Goal: Transaction & Acquisition: Purchase product/service

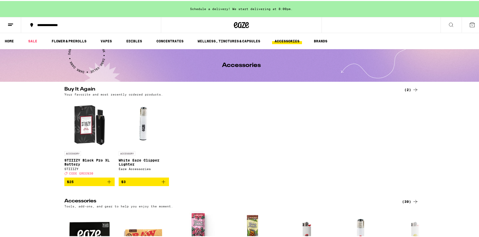
click at [11, 23] on line at bounding box center [10, 23] width 5 height 0
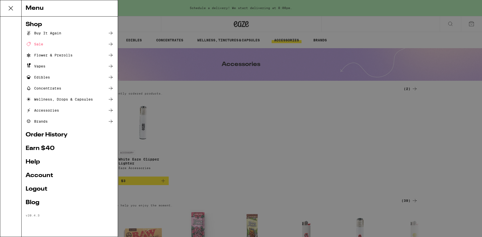
click at [48, 176] on link "Account" at bounding box center [70, 176] width 88 height 6
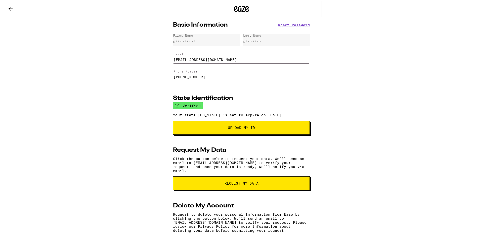
click at [10, 8] on icon at bounding box center [11, 8] width 4 height 4
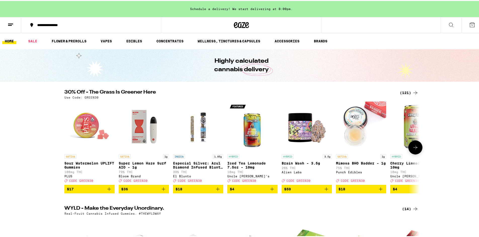
click at [297, 129] on img "Open page for Brain Wash - 3.5g from Alien Labs" at bounding box center [306, 126] width 50 height 50
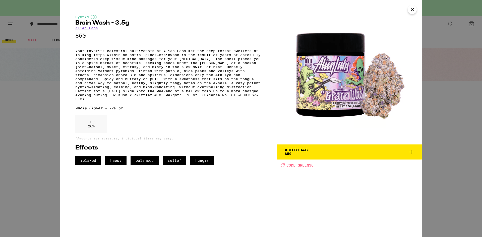
drag, startPoint x: 300, startPoint y: 130, endPoint x: 375, endPoint y: 202, distance: 104.1
click at [375, 202] on div "Add To Bag $50 Deal Created with Sketch. CODE GREEN30" at bounding box center [349, 118] width 145 height 237
click at [410, 10] on icon "Close" at bounding box center [412, 10] width 6 height 8
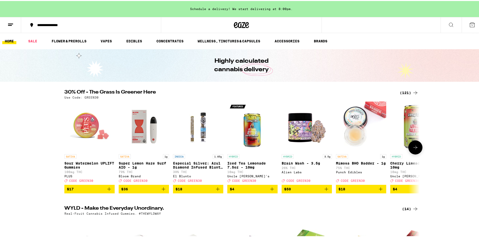
click at [415, 150] on icon at bounding box center [415, 147] width 6 height 6
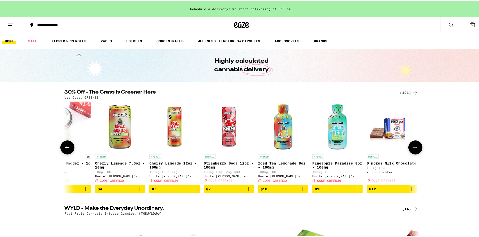
scroll to position [0, 299]
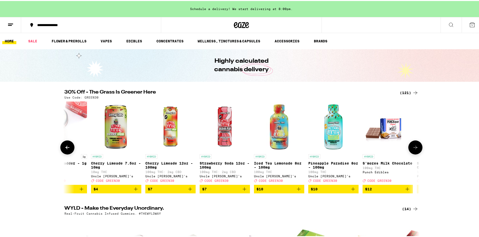
click at [415, 150] on icon at bounding box center [415, 147] width 6 height 6
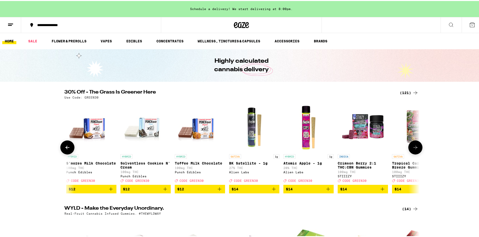
scroll to position [0, 598]
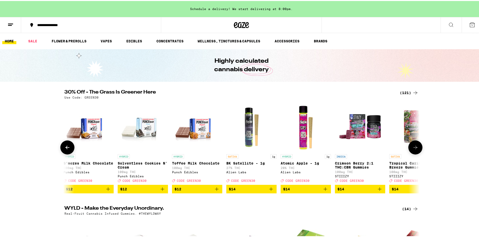
click at [415, 150] on icon at bounding box center [415, 147] width 6 height 6
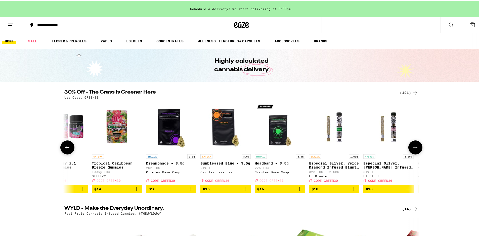
scroll to position [0, 897]
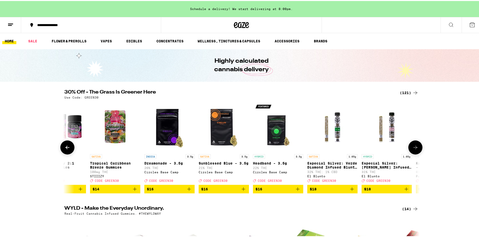
click at [416, 150] on icon at bounding box center [415, 147] width 6 height 6
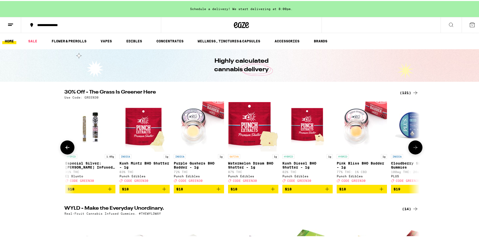
scroll to position [0, 1196]
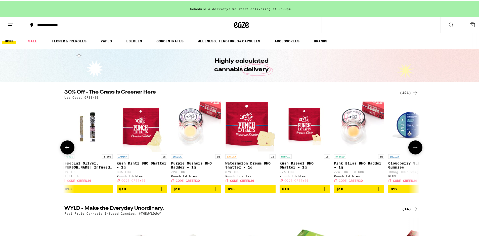
click at [416, 150] on icon at bounding box center [415, 147] width 6 height 6
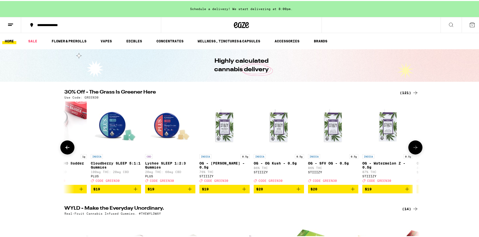
scroll to position [0, 1495]
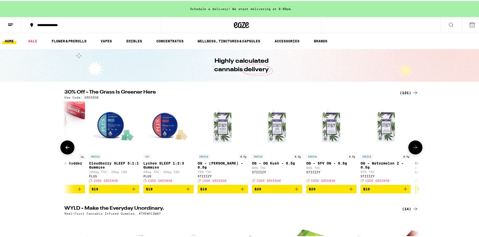
click at [416, 150] on icon at bounding box center [415, 147] width 6 height 6
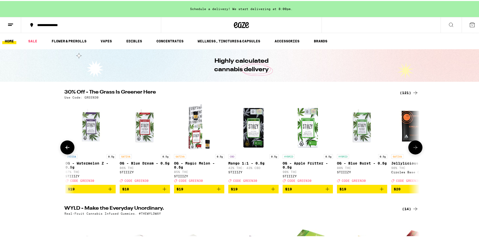
scroll to position [0, 1794]
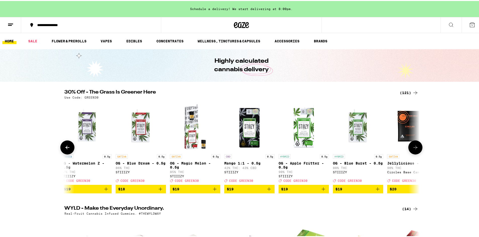
click at [416, 150] on icon at bounding box center [415, 147] width 6 height 6
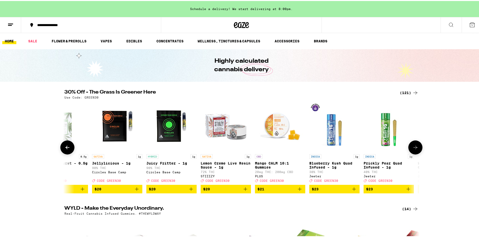
scroll to position [0, 2093]
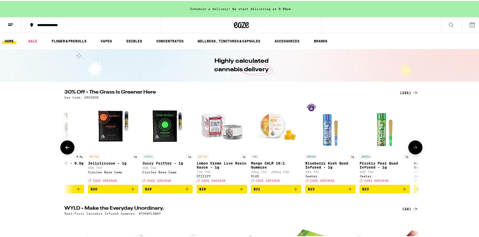
click at [416, 150] on icon at bounding box center [415, 147] width 6 height 6
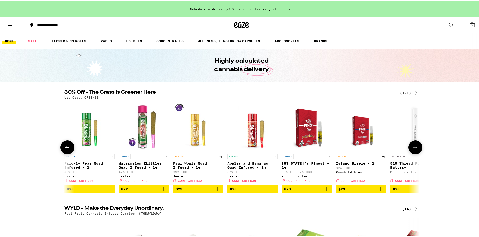
scroll to position [0, 2392]
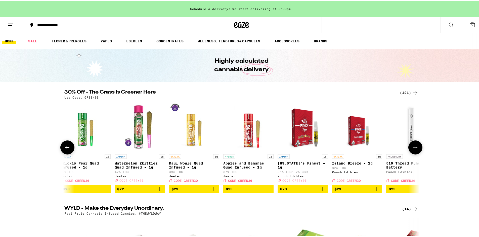
click at [416, 150] on icon at bounding box center [415, 147] width 6 height 6
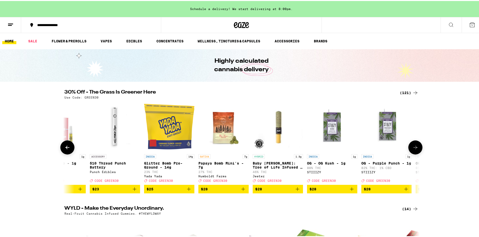
scroll to position [0, 2691]
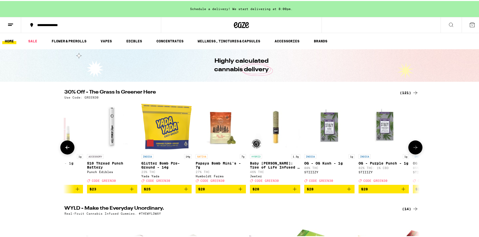
click at [413, 150] on icon at bounding box center [415, 147] width 6 height 6
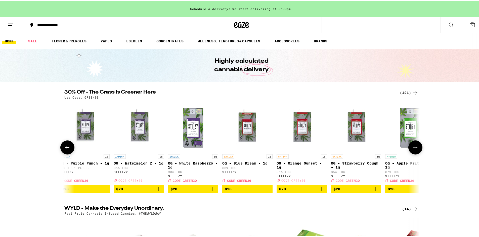
click at [413, 148] on icon at bounding box center [415, 147] width 4 height 4
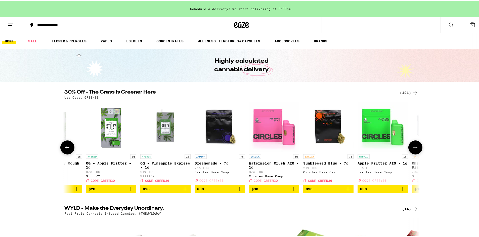
click at [413, 148] on icon at bounding box center [415, 147] width 4 height 4
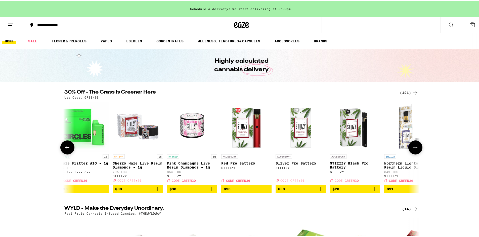
click at [412, 149] on icon at bounding box center [415, 147] width 6 height 6
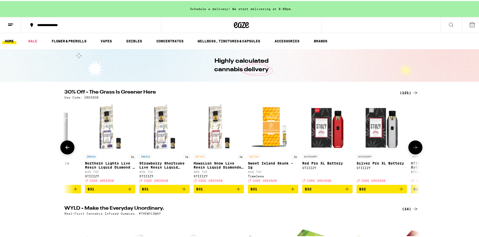
click at [412, 149] on icon at bounding box center [415, 147] width 6 height 6
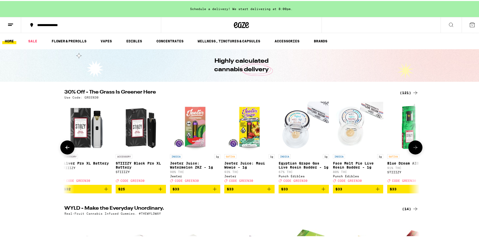
scroll to position [0, 4185]
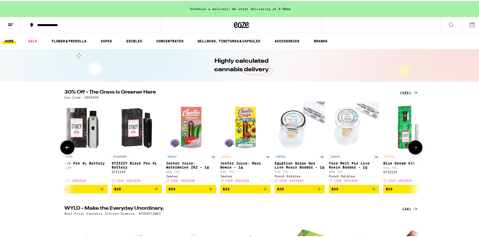
click at [412, 149] on icon at bounding box center [415, 147] width 6 height 6
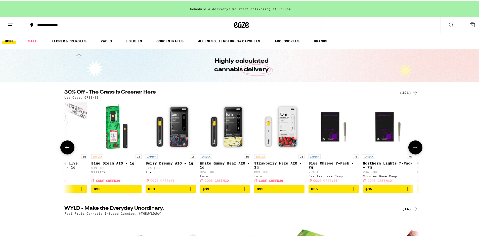
scroll to position [0, 4484]
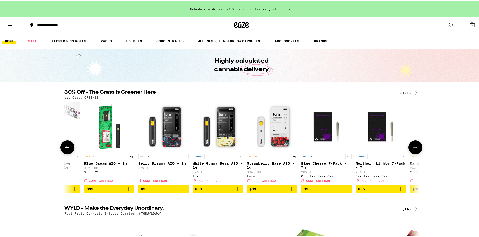
click at [412, 149] on icon at bounding box center [415, 147] width 6 height 6
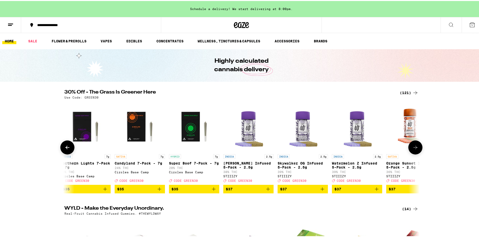
scroll to position [0, 4783]
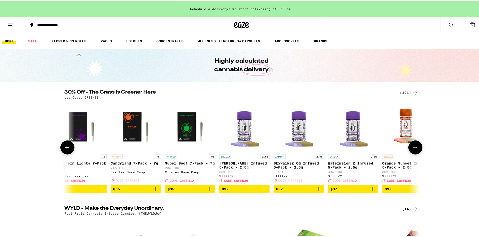
click at [409, 150] on button at bounding box center [415, 147] width 14 height 14
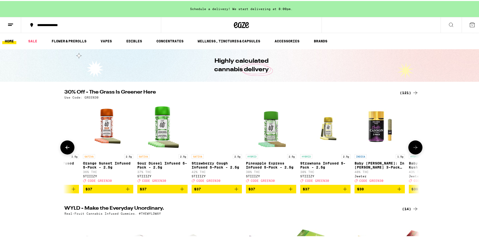
click at [409, 150] on button at bounding box center [415, 147] width 14 height 14
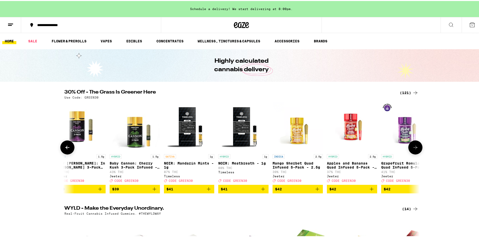
click at [409, 150] on button at bounding box center [415, 147] width 14 height 14
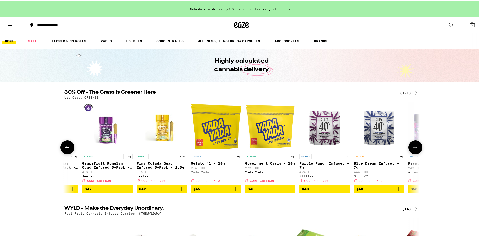
scroll to position [0, 5680]
click at [409, 151] on button at bounding box center [415, 147] width 14 height 14
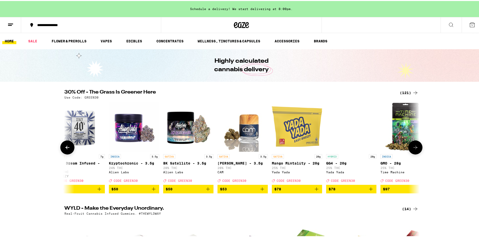
scroll to position [0, 5979]
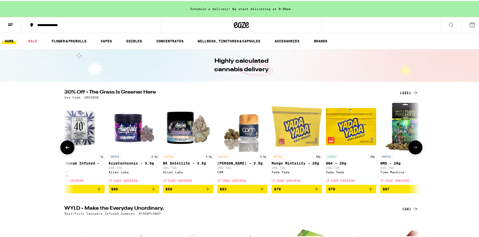
click at [409, 151] on button at bounding box center [415, 147] width 14 height 14
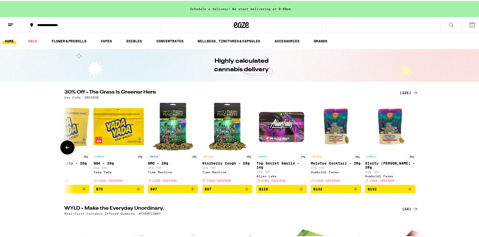
scroll to position [0, 6212]
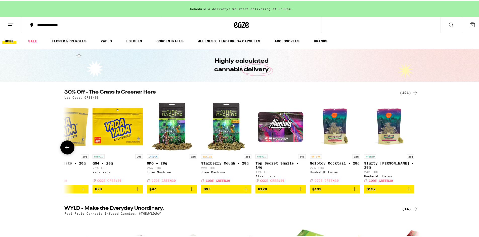
click at [339, 116] on img "Open page for Molotov Cocktail - 28g from Humboldt Farms" at bounding box center [335, 126] width 50 height 50
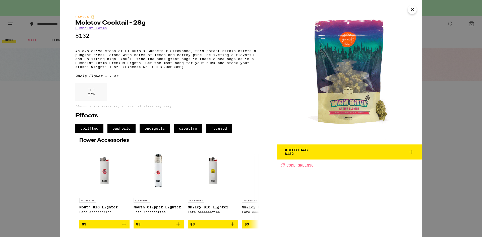
click at [411, 10] on icon "Close" at bounding box center [412, 10] width 6 height 8
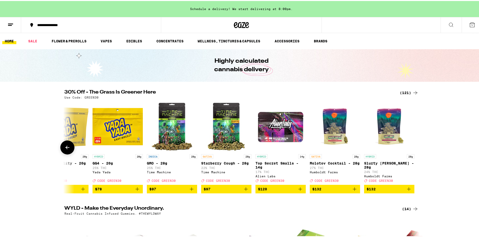
click at [380, 114] on img "Open page for Slurty Mintz - 28g from Humboldt Farms" at bounding box center [389, 126] width 50 height 50
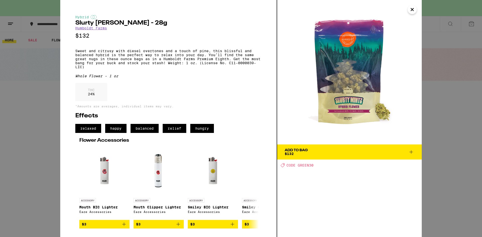
click at [413, 8] on icon "Close" at bounding box center [412, 10] width 6 height 8
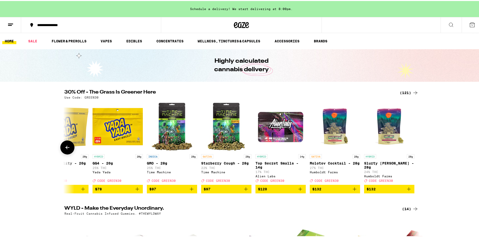
click at [332, 133] on img "Open page for Molotov Cocktail - 28g from Humboldt Farms" at bounding box center [335, 126] width 50 height 50
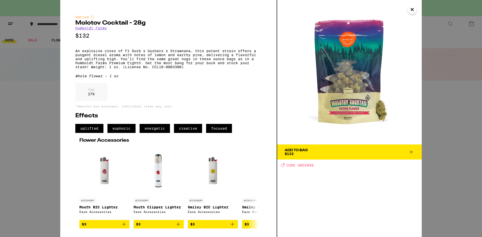
click at [413, 11] on icon "Close" at bounding box center [412, 10] width 6 height 8
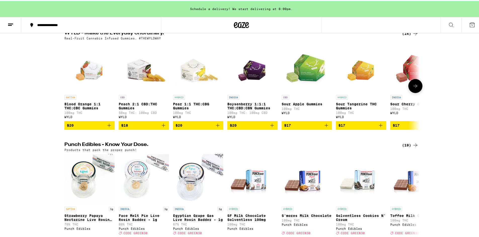
scroll to position [176, 0]
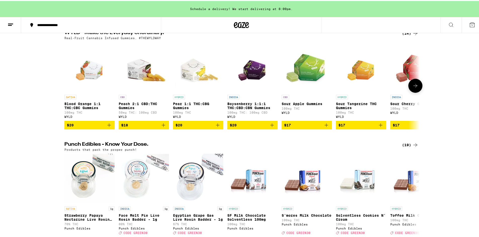
click at [412, 88] on icon at bounding box center [415, 85] width 6 height 6
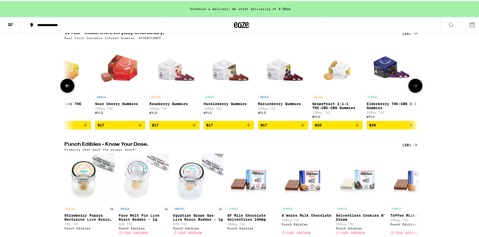
scroll to position [0, 299]
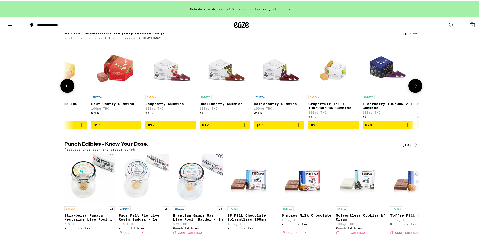
click at [121, 72] on img "Open page for Sour Cherry Gummies from WYLD" at bounding box center [116, 66] width 50 height 50
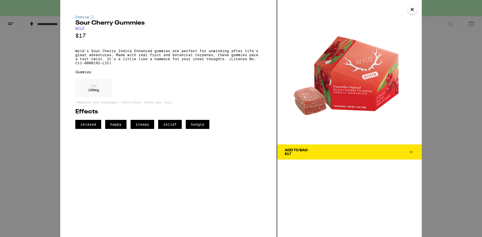
click at [415, 12] on icon "Close" at bounding box center [412, 10] width 6 height 8
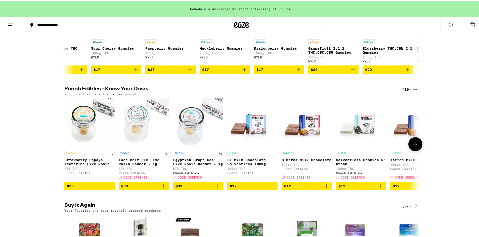
scroll to position [251, 0]
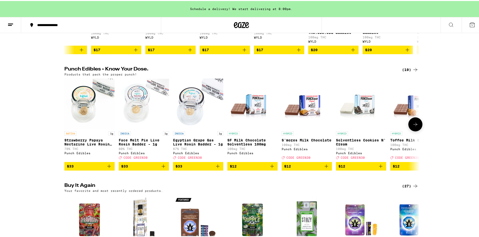
click at [414, 127] on icon at bounding box center [415, 124] width 6 height 6
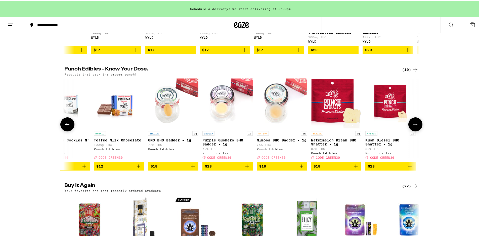
scroll to position [0, 299]
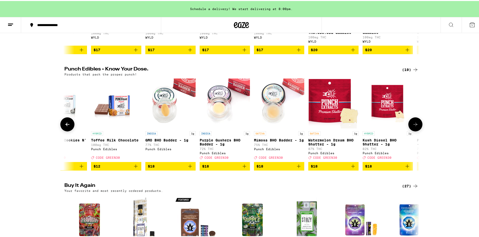
click at [414, 127] on icon at bounding box center [415, 124] width 6 height 6
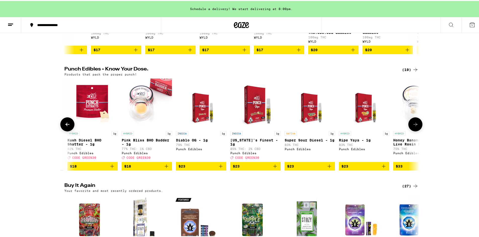
scroll to position [0, 598]
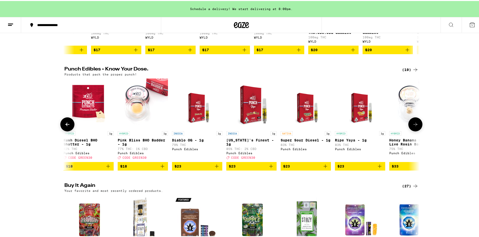
click at [414, 127] on icon at bounding box center [415, 124] width 6 height 6
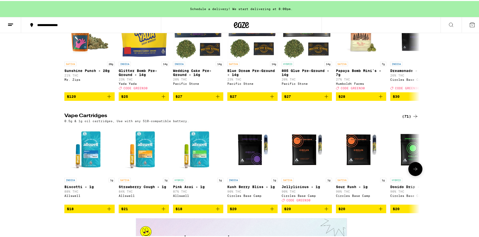
scroll to position [678, 0]
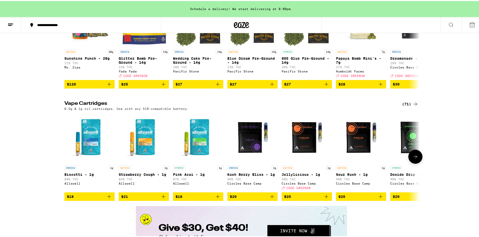
click at [413, 159] on icon at bounding box center [415, 156] width 6 height 6
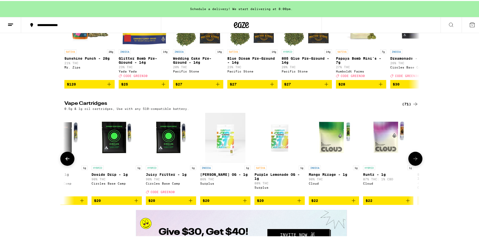
scroll to position [0, 299]
click at [415, 161] on icon at bounding box center [415, 158] width 6 height 6
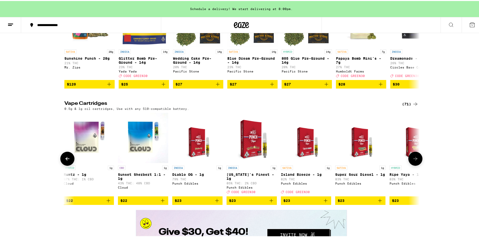
scroll to position [0, 598]
click at [415, 161] on icon at bounding box center [415, 158] width 6 height 6
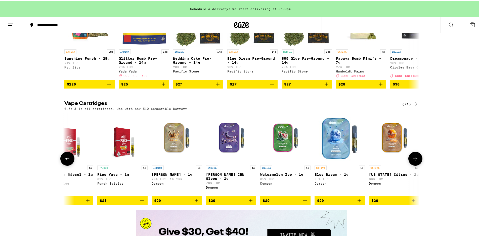
scroll to position [0, 897]
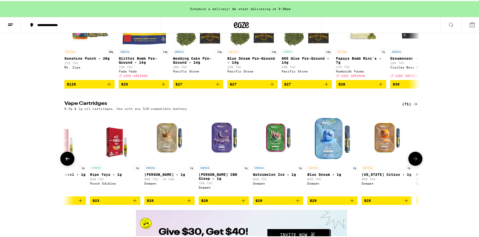
click at [415, 160] on icon at bounding box center [415, 158] width 4 height 4
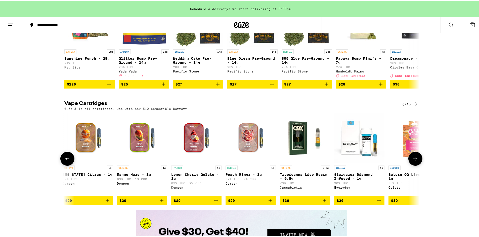
scroll to position [0, 1196]
click at [415, 160] on icon at bounding box center [415, 158] width 4 height 4
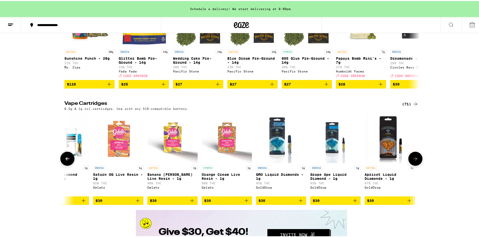
scroll to position [0, 1495]
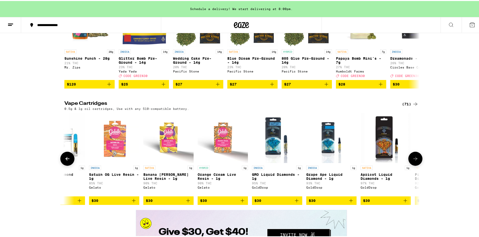
click at [416, 161] on icon at bounding box center [415, 158] width 6 height 6
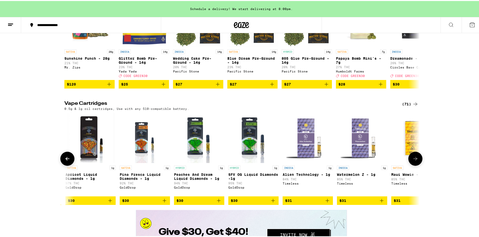
scroll to position [0, 1794]
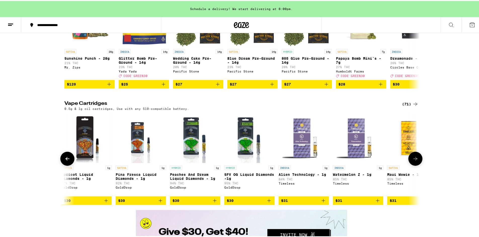
click at [416, 161] on icon at bounding box center [415, 158] width 6 height 6
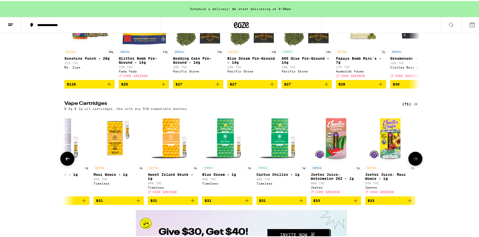
scroll to position [0, 2093]
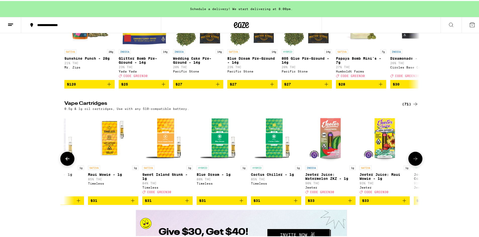
click at [416, 165] on button at bounding box center [415, 158] width 14 height 14
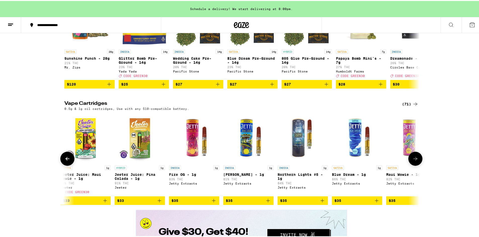
click at [416, 165] on button at bounding box center [415, 158] width 14 height 14
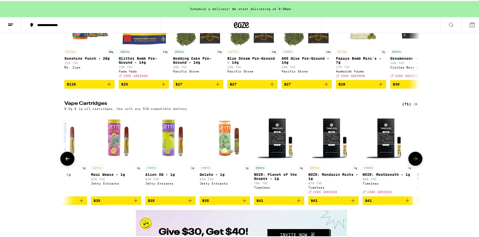
scroll to position [0, 2691]
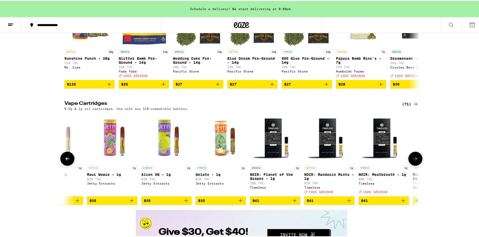
click at [416, 165] on button at bounding box center [415, 158] width 14 height 14
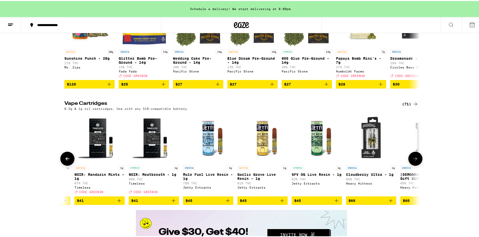
click at [416, 165] on button at bounding box center [415, 158] width 14 height 14
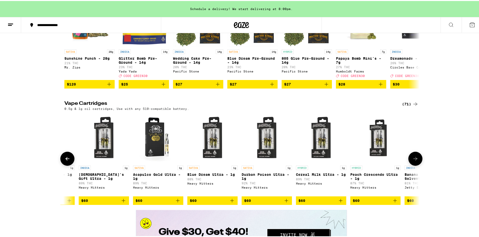
scroll to position [0, 3262]
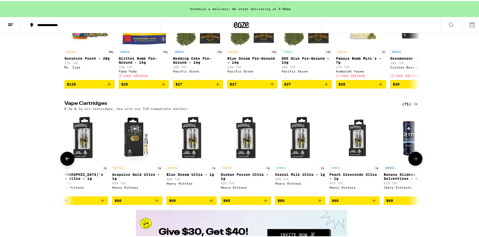
click at [416, 165] on button at bounding box center [415, 158] width 14 height 14
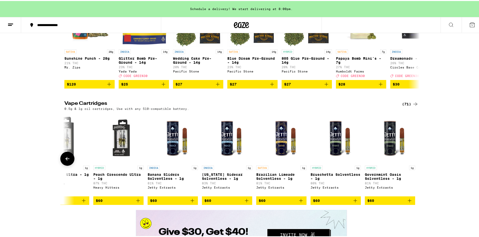
scroll to position [0, 3499]
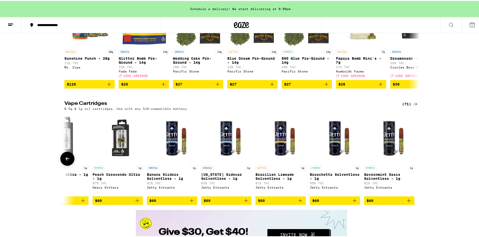
click at [416, 165] on div at bounding box center [415, 158] width 14 height 14
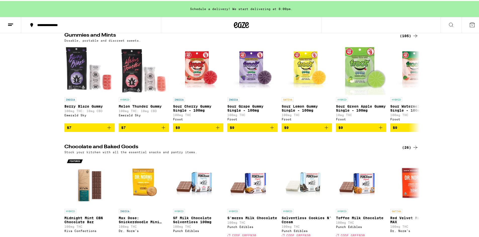
scroll to position [1608, 0]
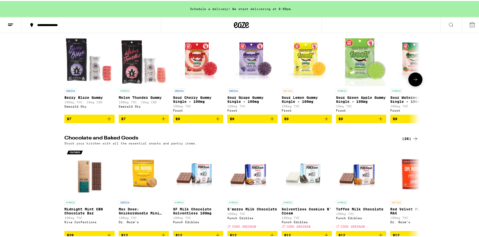
click at [416, 82] on icon at bounding box center [415, 79] width 6 height 6
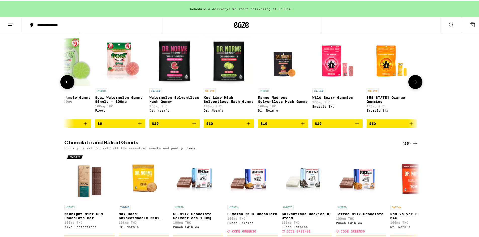
scroll to position [0, 299]
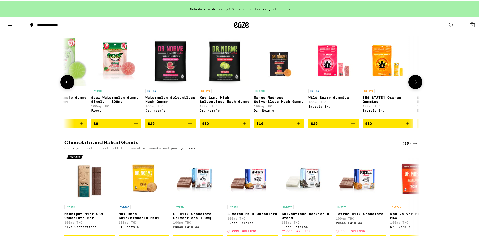
click at [413, 84] on icon at bounding box center [415, 81] width 6 height 6
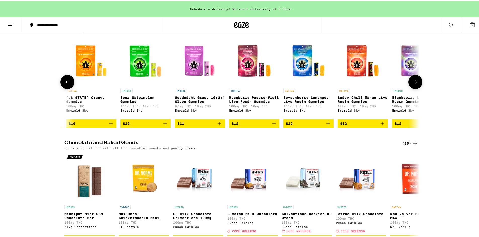
scroll to position [0, 598]
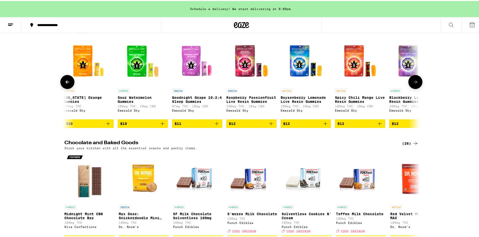
click at [415, 84] on icon at bounding box center [415, 81] width 6 height 6
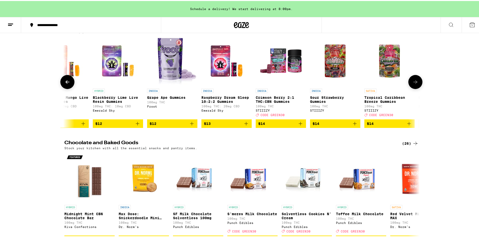
scroll to position [0, 897]
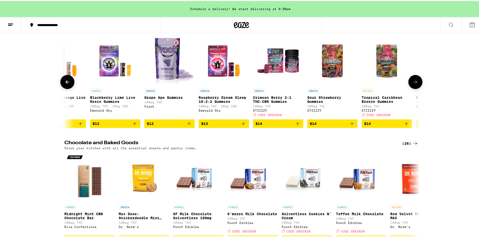
click at [64, 84] on icon at bounding box center [67, 81] width 6 height 6
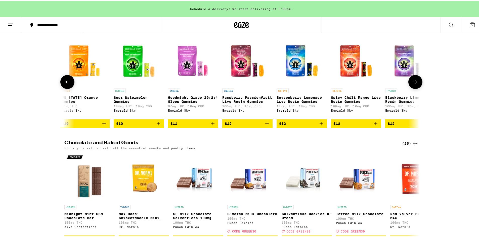
scroll to position [0, 598]
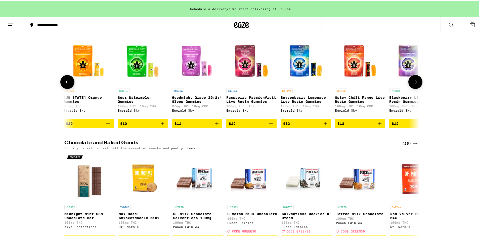
click at [70, 88] on button at bounding box center [67, 81] width 14 height 14
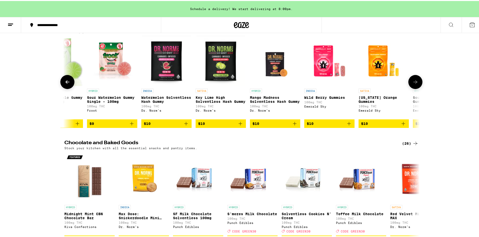
scroll to position [0, 299]
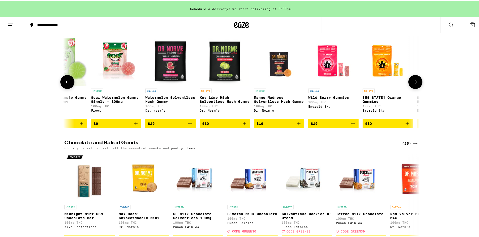
click at [415, 84] on icon at bounding box center [415, 81] width 6 height 6
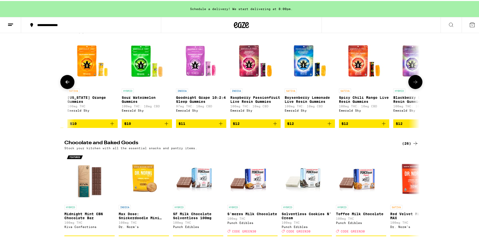
scroll to position [0, 598]
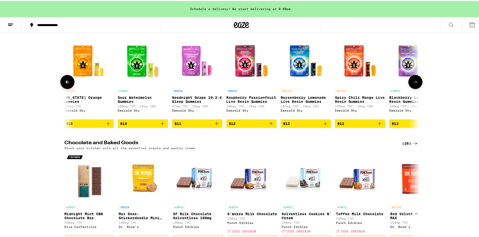
click at [413, 84] on icon at bounding box center [415, 81] width 6 height 6
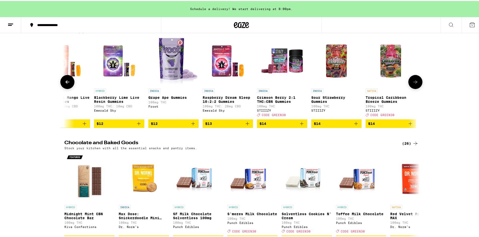
scroll to position [0, 897]
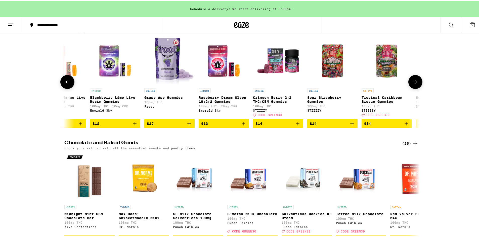
click at [65, 84] on icon at bounding box center [67, 81] width 6 height 6
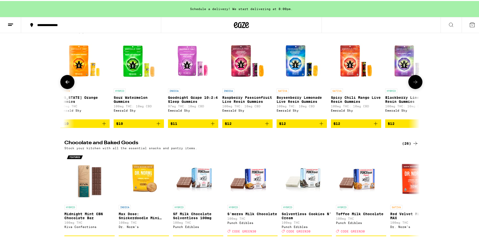
scroll to position [0, 598]
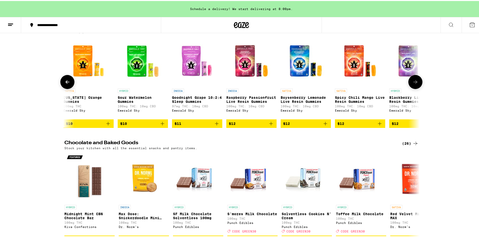
click at [415, 84] on icon at bounding box center [415, 81] width 6 height 6
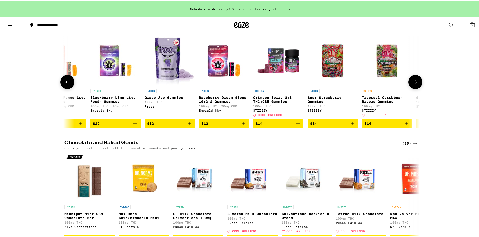
scroll to position [0, 897]
click at [414, 84] on icon at bounding box center [415, 81] width 6 height 6
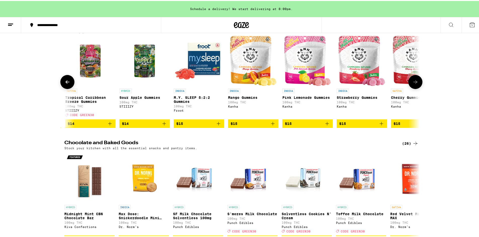
scroll to position [0, 1196]
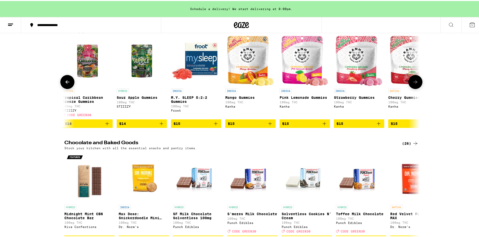
click at [297, 85] on img "Open page for Pink Lemonade Gummies from Kanha" at bounding box center [304, 60] width 47 height 50
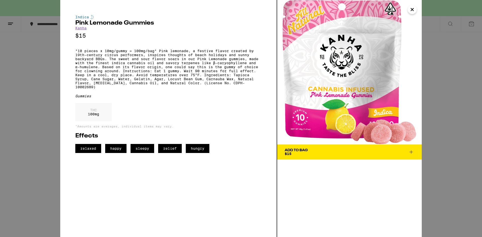
click at [411, 8] on icon "Close" at bounding box center [412, 10] width 6 height 8
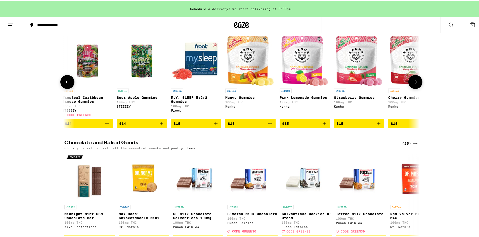
click at [415, 84] on icon at bounding box center [415, 81] width 6 height 6
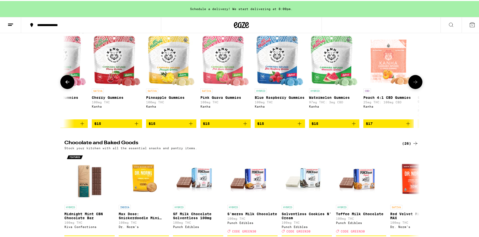
scroll to position [0, 1495]
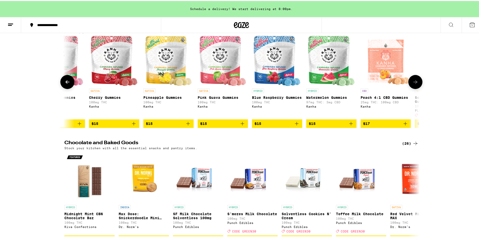
click at [413, 84] on icon at bounding box center [415, 81] width 6 height 6
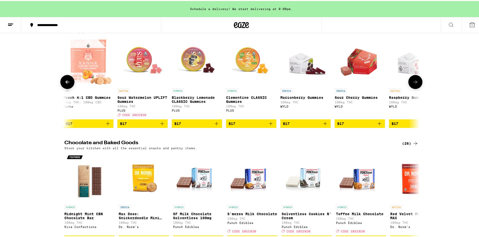
scroll to position [0, 1794]
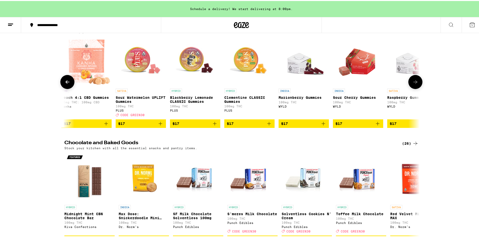
click at [414, 84] on icon at bounding box center [415, 81] width 6 height 6
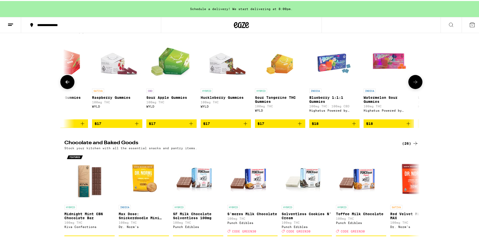
scroll to position [0, 2093]
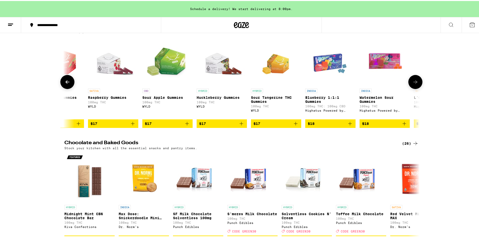
click at [414, 84] on icon at bounding box center [415, 81] width 6 height 6
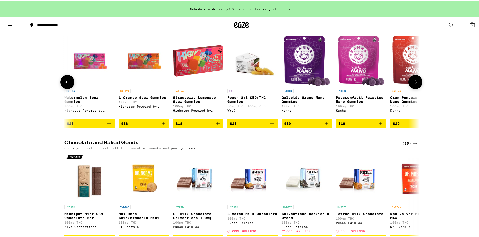
scroll to position [0, 2392]
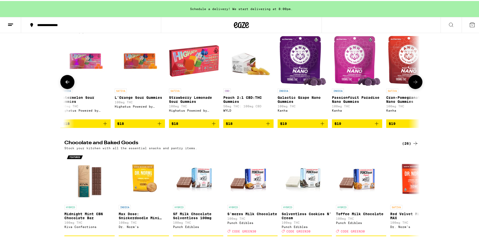
click at [414, 84] on icon at bounding box center [415, 81] width 6 height 6
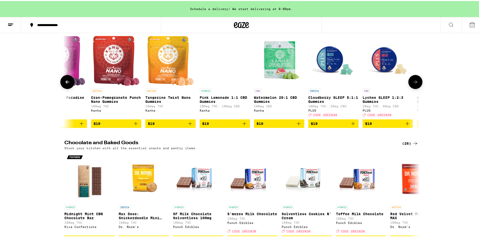
scroll to position [0, 2691]
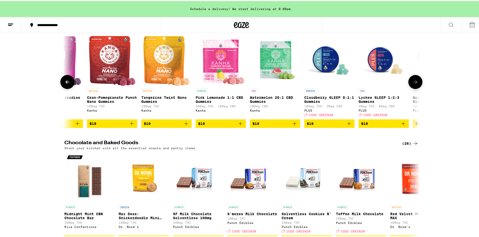
click at [68, 84] on icon at bounding box center [67, 81] width 6 height 6
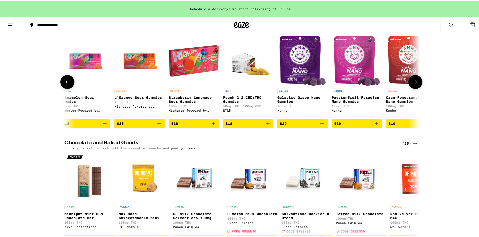
scroll to position [0, 2392]
click at [391, 85] on img "Open page for Cran-Pomegranate Punch Nano Gummies from Kanha" at bounding box center [411, 60] width 47 height 50
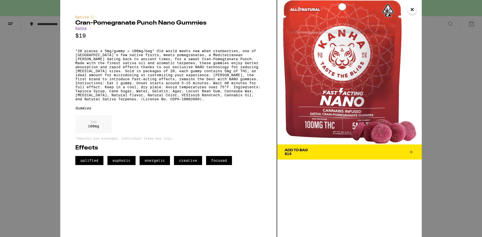
click at [413, 9] on icon "Close" at bounding box center [412, 9] width 3 height 3
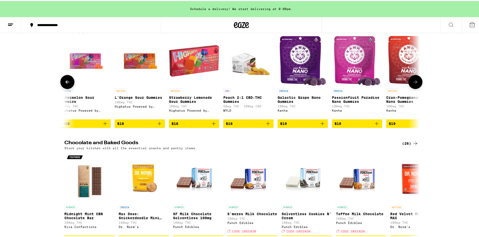
click at [414, 84] on icon at bounding box center [415, 81] width 6 height 6
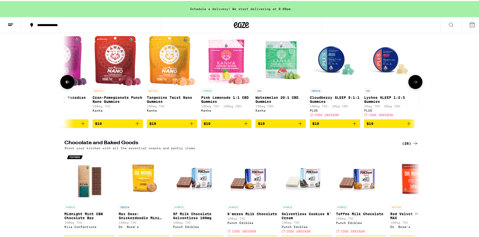
scroll to position [0, 2691]
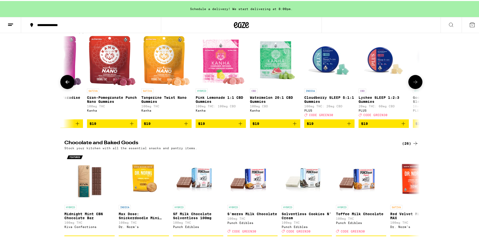
click at [419, 88] on button at bounding box center [415, 81] width 14 height 14
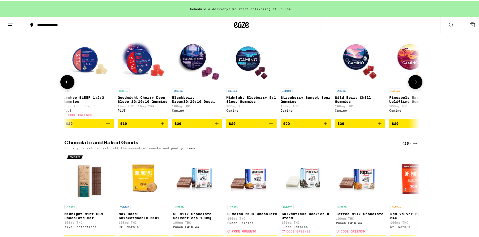
scroll to position [0, 2990]
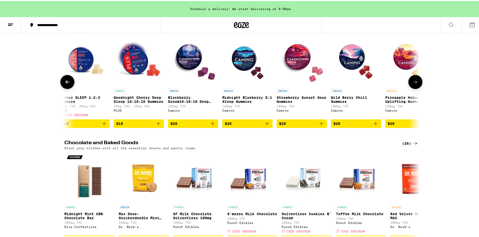
click at [419, 88] on button at bounding box center [415, 81] width 14 height 14
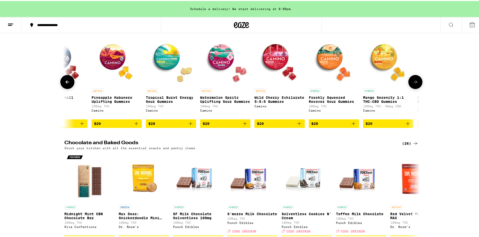
scroll to position [0, 3289]
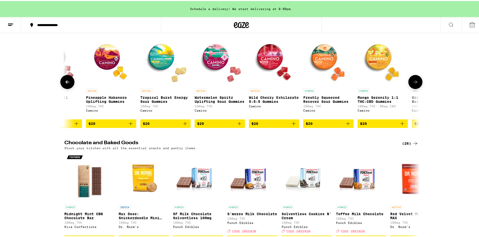
click at [419, 88] on button at bounding box center [415, 81] width 14 height 14
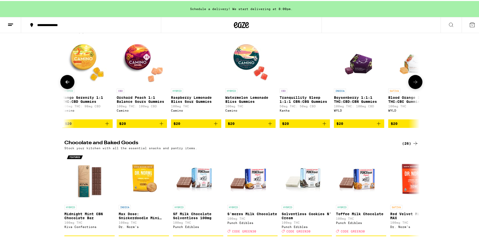
scroll to position [0, 3587]
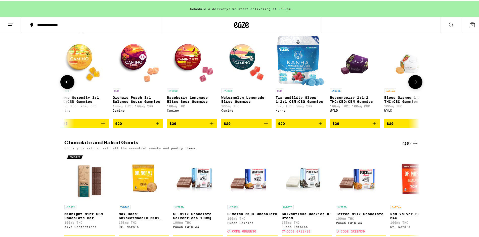
click at [413, 84] on icon at bounding box center [415, 81] width 6 height 6
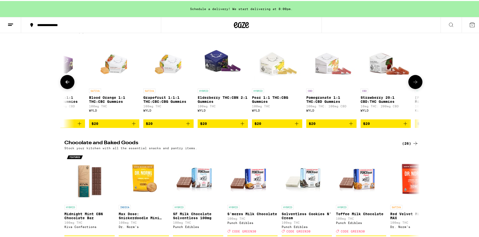
scroll to position [0, 3886]
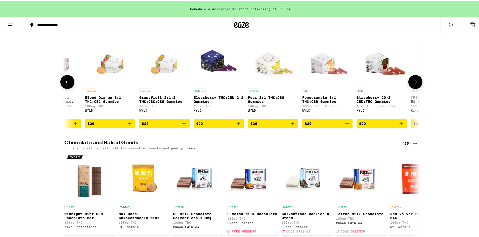
click at [64, 88] on button at bounding box center [67, 81] width 14 height 14
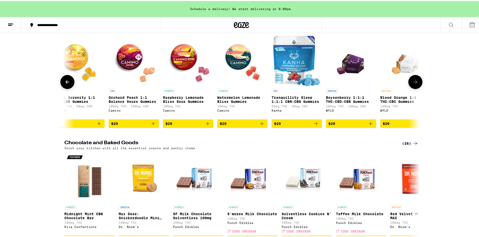
scroll to position [0, 3587]
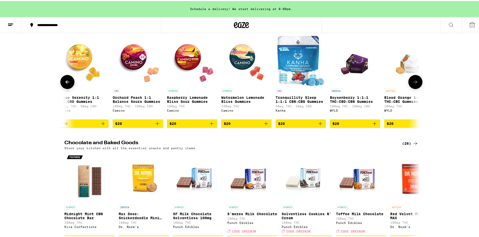
click at [413, 83] on icon at bounding box center [415, 81] width 4 height 4
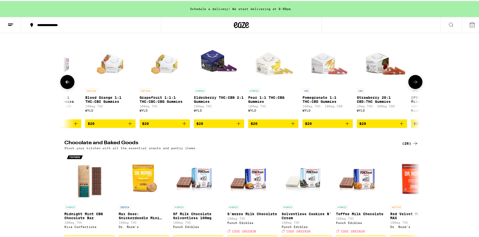
scroll to position [0, 3886]
click at [414, 84] on icon at bounding box center [415, 81] width 6 height 6
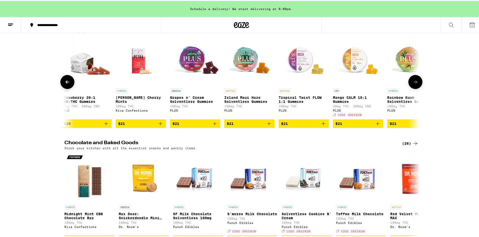
scroll to position [0, 4185]
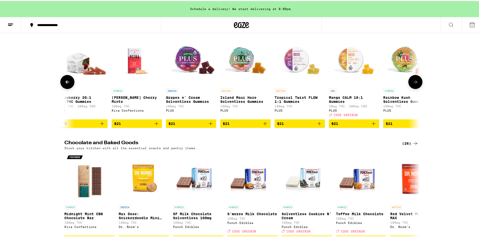
click at [414, 84] on icon at bounding box center [415, 81] width 6 height 6
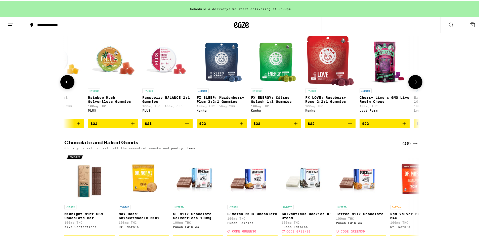
scroll to position [0, 4484]
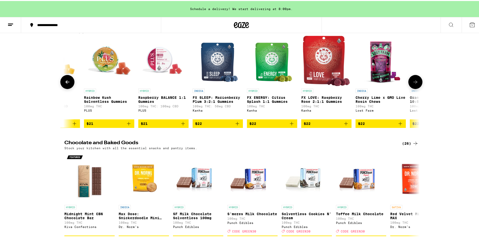
click at [414, 84] on icon at bounding box center [415, 81] width 6 height 6
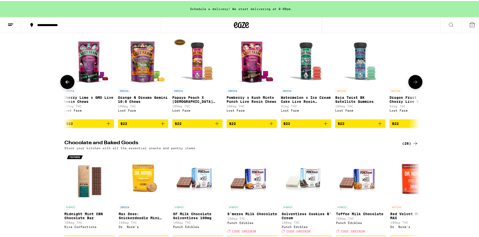
scroll to position [0, 4783]
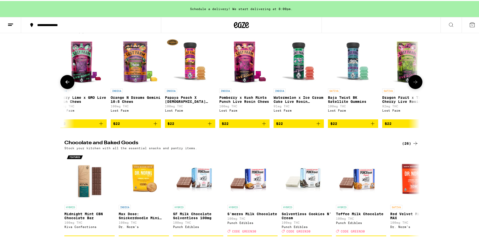
click at [414, 84] on icon at bounding box center [415, 81] width 6 height 6
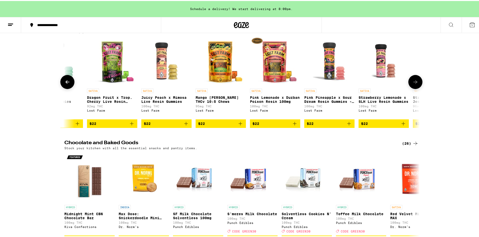
scroll to position [0, 5082]
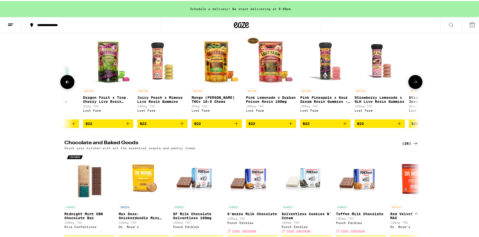
click at [414, 84] on icon at bounding box center [415, 81] width 6 height 6
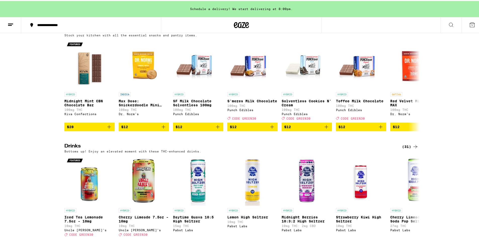
scroll to position [1733, 0]
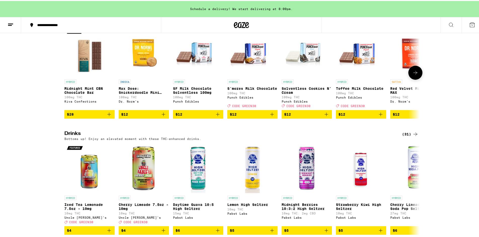
click at [416, 75] on icon at bounding box center [415, 72] width 6 height 6
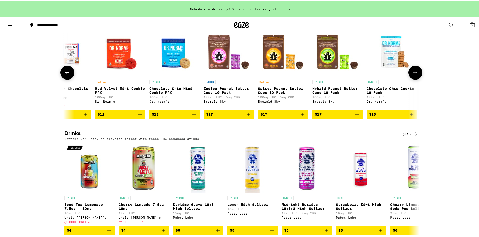
scroll to position [0, 299]
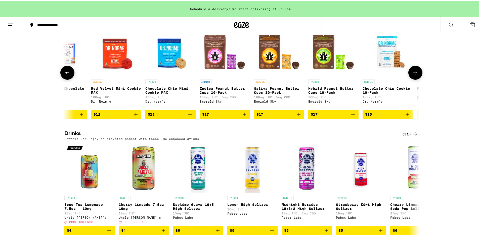
click at [417, 79] on button at bounding box center [415, 72] width 14 height 14
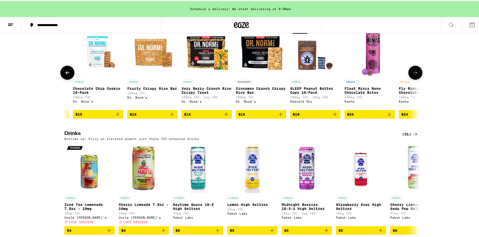
scroll to position [0, 598]
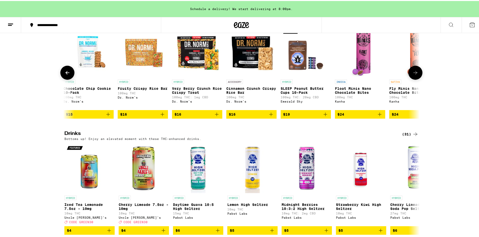
click at [417, 79] on button at bounding box center [415, 72] width 14 height 14
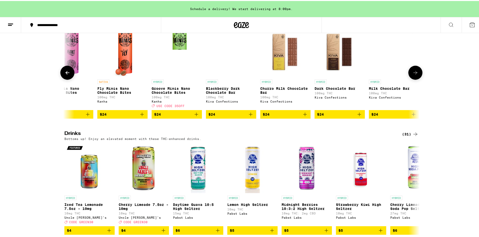
scroll to position [0, 897]
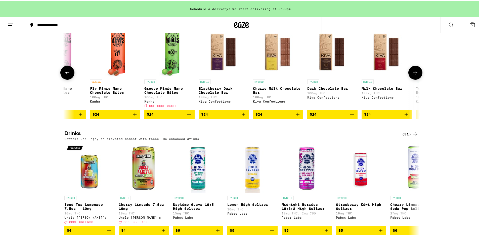
click at [418, 79] on button at bounding box center [415, 72] width 14 height 14
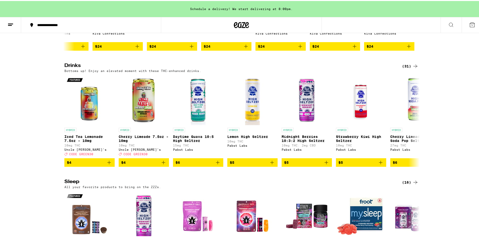
scroll to position [1834, 0]
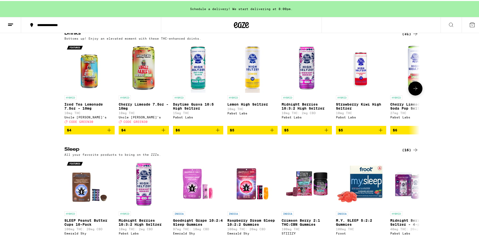
click at [414, 91] on icon at bounding box center [415, 88] width 6 height 6
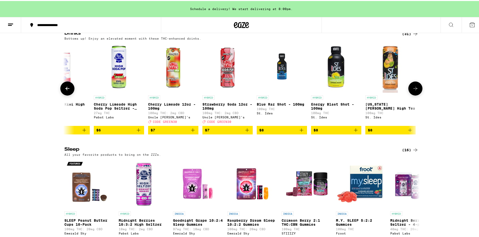
scroll to position [0, 299]
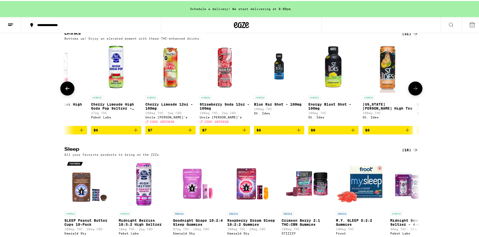
click at [164, 92] on img "Open page for Cherry Limeade 12oz - 100mg from Uncle Arnie's" at bounding box center [170, 67] width 50 height 50
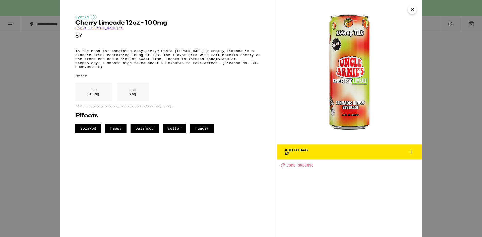
click at [412, 9] on icon "Close" at bounding box center [412, 10] width 6 height 8
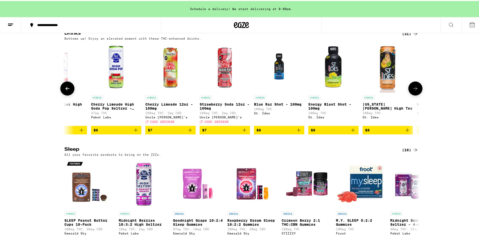
click at [416, 95] on button at bounding box center [415, 88] width 14 height 14
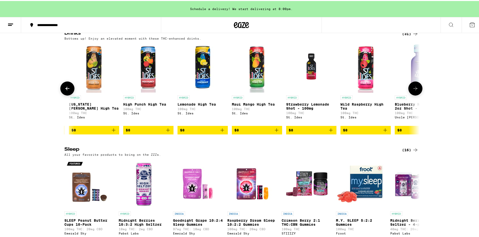
scroll to position [0, 598]
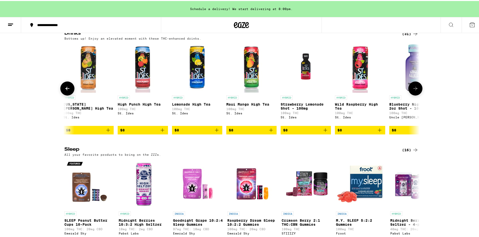
click at [301, 92] on img "Open page for Strawberry Lemonade Shot - 100mg from St. Ides" at bounding box center [305, 67] width 50 height 50
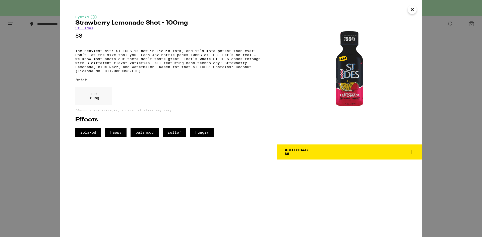
click at [412, 9] on icon "Close" at bounding box center [412, 10] width 6 height 8
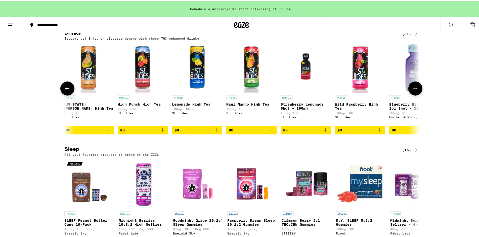
click at [416, 95] on button at bounding box center [415, 88] width 14 height 14
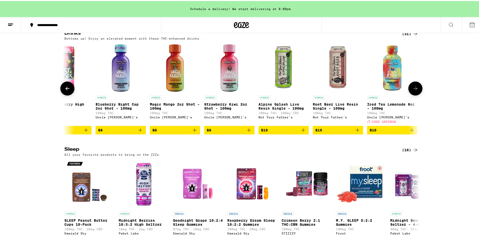
scroll to position [0, 897]
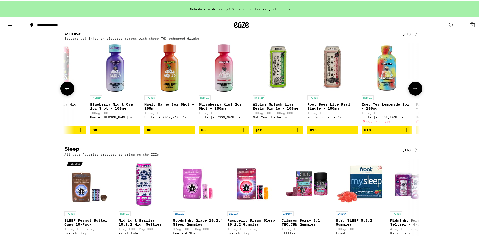
click at [110, 92] on img "Open page for Blueberry Night Cap 2oz Shot - 100mg from Uncle Arnie's" at bounding box center [115, 67] width 50 height 50
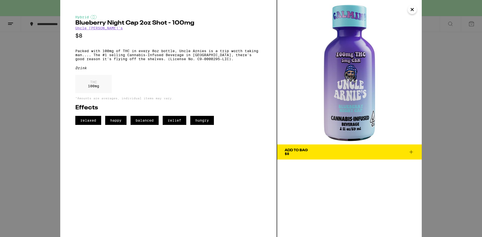
click at [413, 12] on icon "Close" at bounding box center [412, 10] width 6 height 8
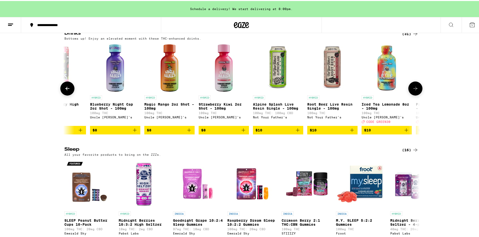
click at [414, 89] on icon at bounding box center [415, 88] width 4 height 4
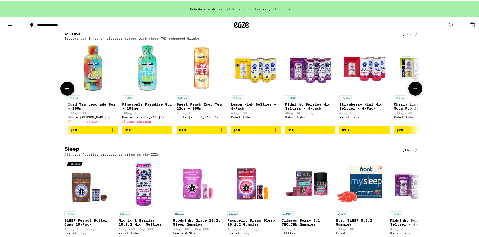
scroll to position [0, 1196]
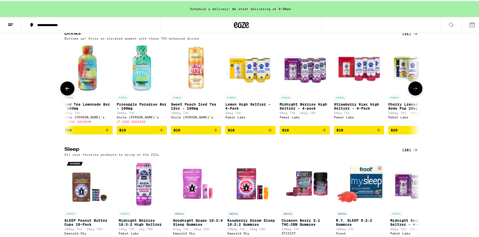
click at [417, 95] on button at bounding box center [415, 88] width 14 height 14
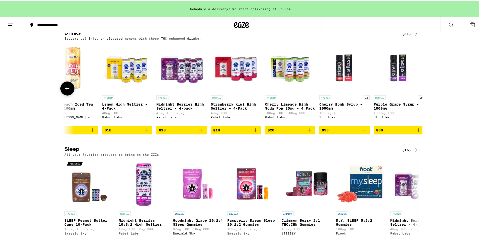
scroll to position [0, 1328]
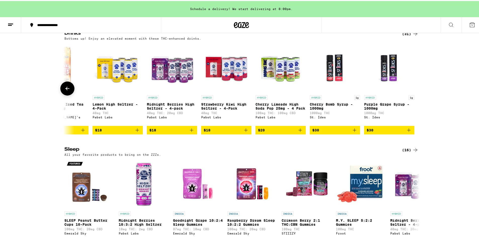
click at [290, 92] on img "Open page for Cherry Limeade High Soda Pop 25mg - 4 Pack from Pabst Labs" at bounding box center [280, 67] width 50 height 50
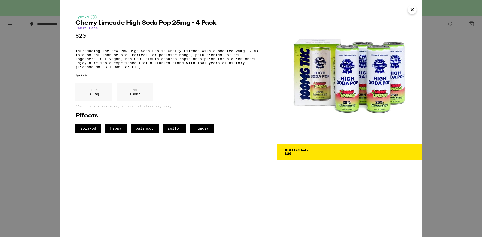
click at [415, 8] on icon "Close" at bounding box center [412, 10] width 6 height 8
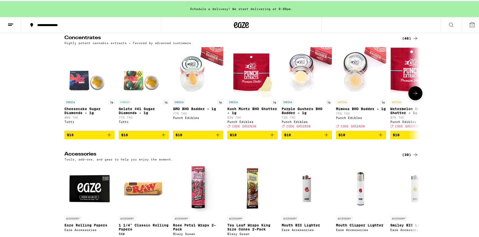
scroll to position [2186, 0]
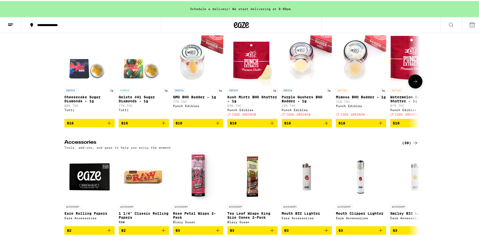
click at [416, 84] on icon at bounding box center [415, 81] width 6 height 6
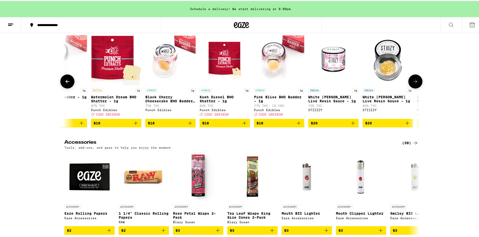
click at [416, 84] on icon at bounding box center [415, 81] width 6 height 6
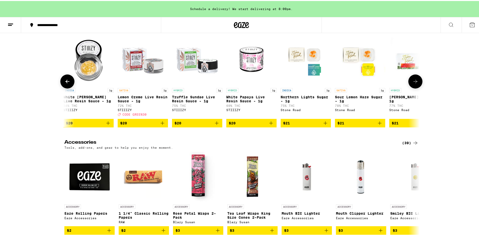
click at [416, 84] on icon at bounding box center [415, 81] width 6 height 6
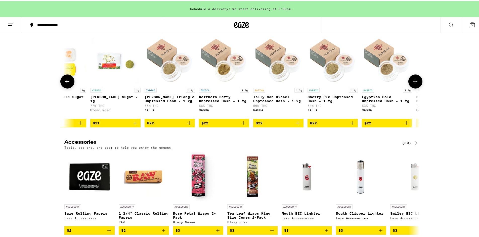
scroll to position [0, 897]
click at [416, 84] on icon at bounding box center [415, 81] width 6 height 6
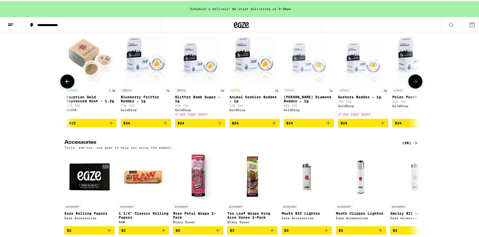
scroll to position [0, 1196]
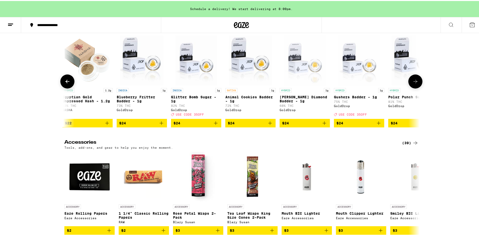
click at [416, 84] on icon at bounding box center [415, 81] width 6 height 6
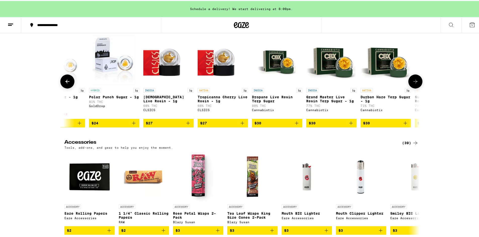
click at [416, 84] on icon at bounding box center [415, 81] width 6 height 6
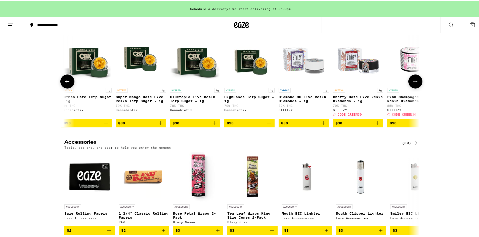
click at [416, 84] on icon at bounding box center [415, 81] width 6 height 6
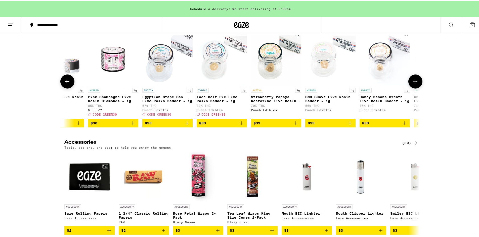
click at [416, 84] on icon at bounding box center [415, 81] width 6 height 6
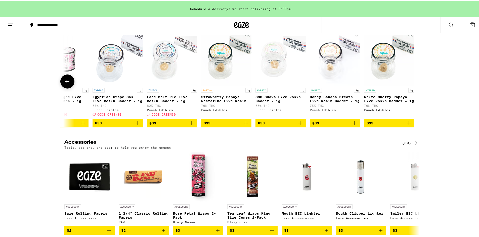
click at [416, 88] on div at bounding box center [415, 81] width 14 height 14
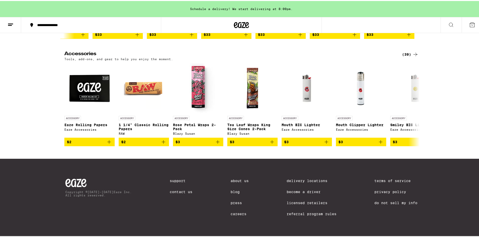
scroll to position [2354, 0]
